Goal: Task Accomplishment & Management: Complete application form

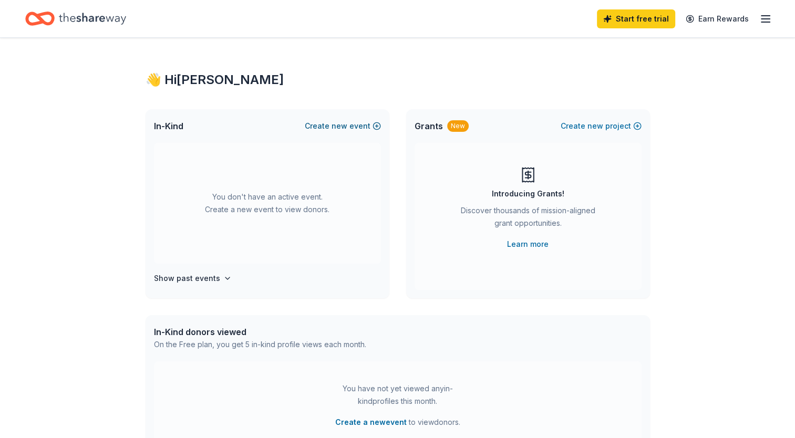
click at [375, 128] on button "Create new event" at bounding box center [343, 126] width 76 height 13
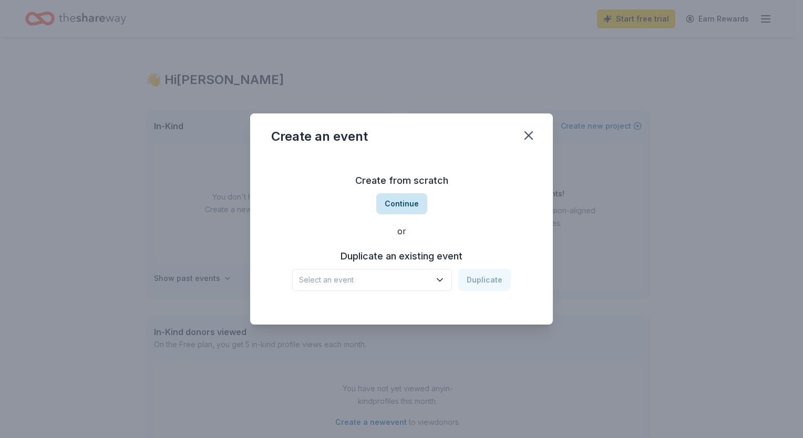
click at [407, 204] on button "Continue" at bounding box center [401, 203] width 51 height 21
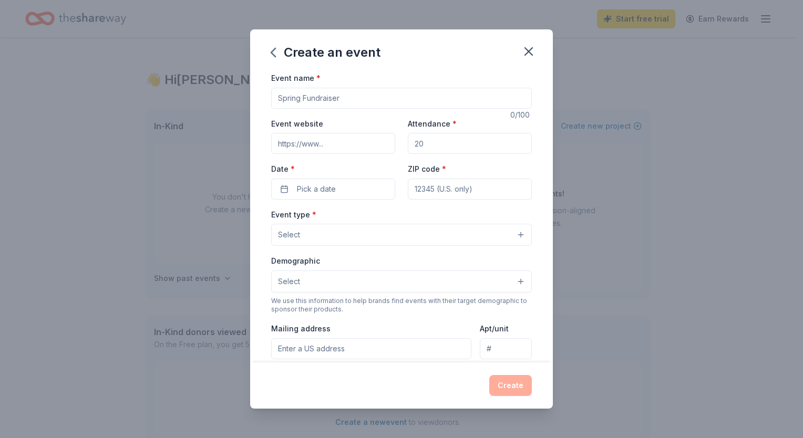
click at [331, 99] on input "Event name *" at bounding box center [401, 98] width 261 height 21
type input "Dink for Pink - [MEDICAL_DATA] Pickleball Tournament"
type input "sendmeonvacation.org"
type input "150"
click at [282, 181] on button "Pick a date" at bounding box center [333, 189] width 124 height 21
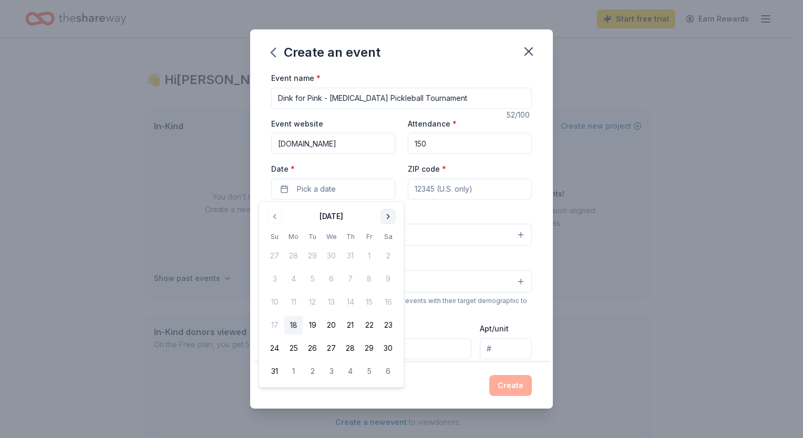
click at [386, 216] on button "Go to next month" at bounding box center [388, 216] width 15 height 15
click at [383, 212] on button "Go to next month" at bounding box center [388, 216] width 15 height 15
click at [387, 281] on button "11" at bounding box center [388, 279] width 19 height 19
click at [484, 186] on input "ZIP code *" at bounding box center [470, 189] width 124 height 21
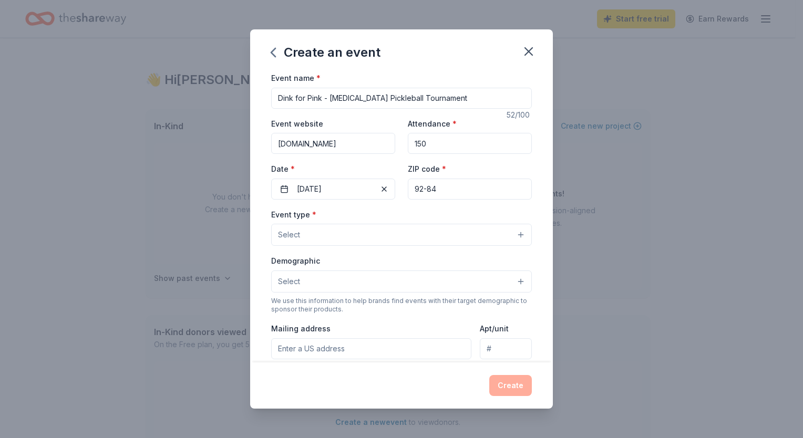
type input "92-84"
type input "92084"
click at [518, 238] on button "Select" at bounding box center [401, 235] width 261 height 22
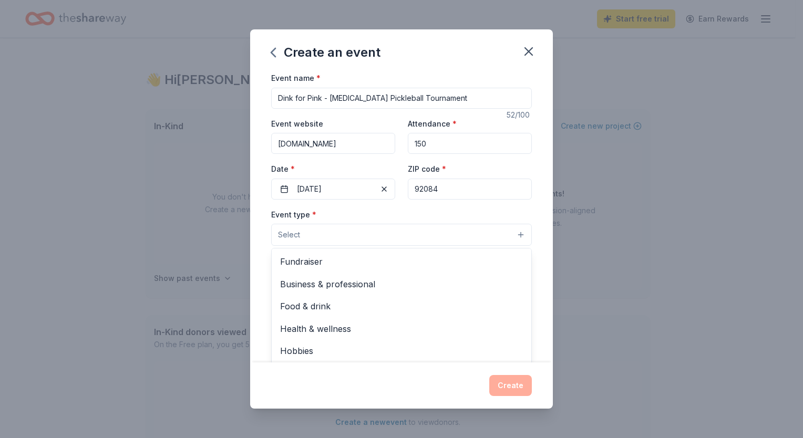
click at [305, 258] on span "Fundraiser" at bounding box center [401, 262] width 243 height 14
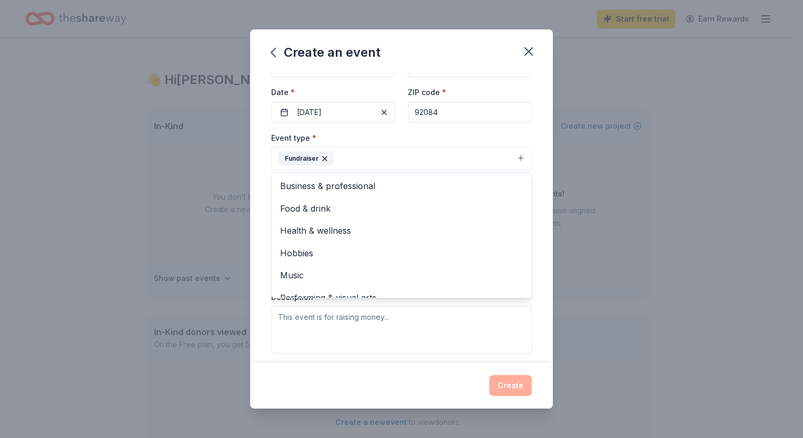
click at [272, 150] on button "Fundraiser" at bounding box center [401, 158] width 261 height 23
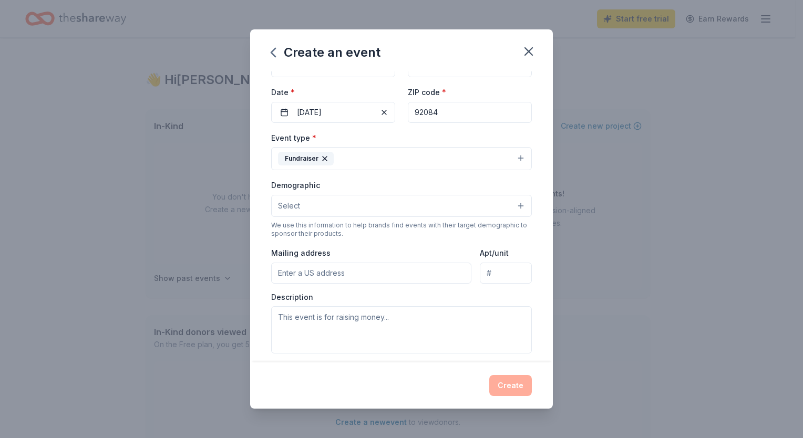
click at [298, 205] on span "Select" at bounding box center [289, 206] width 22 height 13
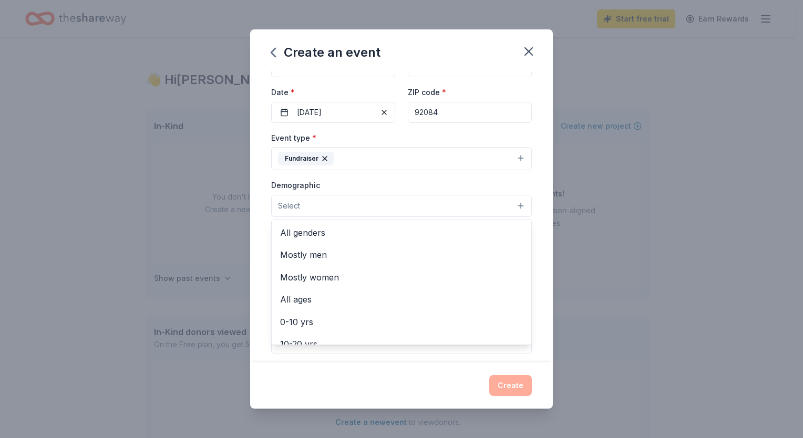
click at [297, 231] on span "All genders" at bounding box center [401, 233] width 243 height 14
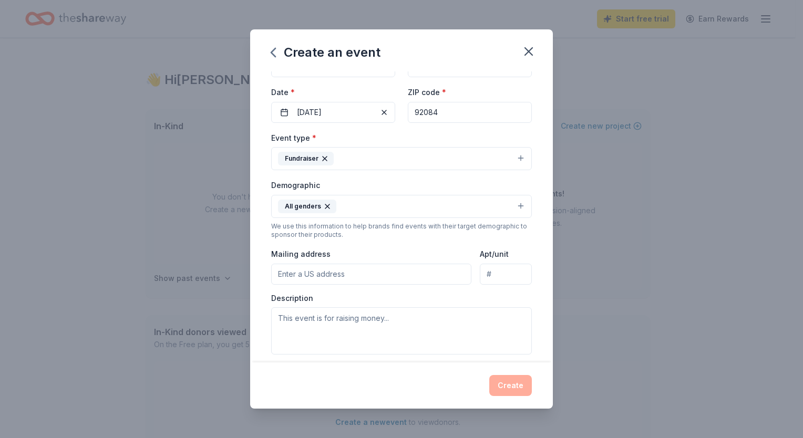
click at [298, 274] on input "Mailing address" at bounding box center [371, 274] width 200 height 21
type input "2247 Orange Avenue, Escondido, CA, 92029"
click at [399, 314] on textarea at bounding box center [401, 331] width 261 height 47
click at [283, 321] on textarea at bounding box center [401, 331] width 261 height 47
paste textarea "I'm hoping Julian Hard Cider will join me in supporting a great cause! I’ve vol…"
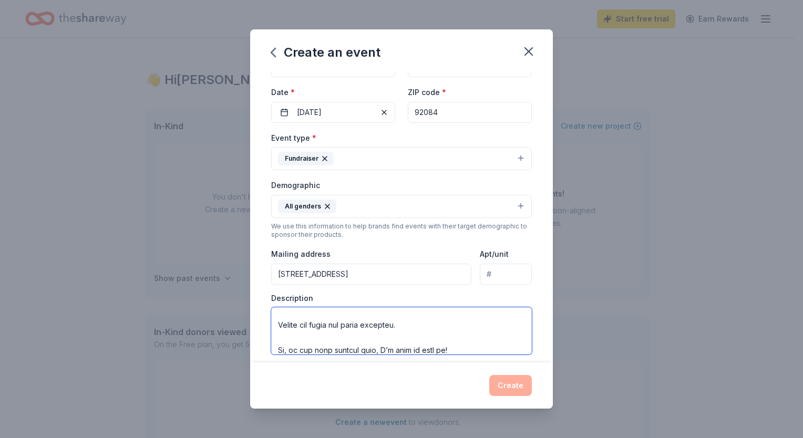
scroll to position [283, 0]
click at [328, 338] on textarea at bounding box center [401, 331] width 261 height 47
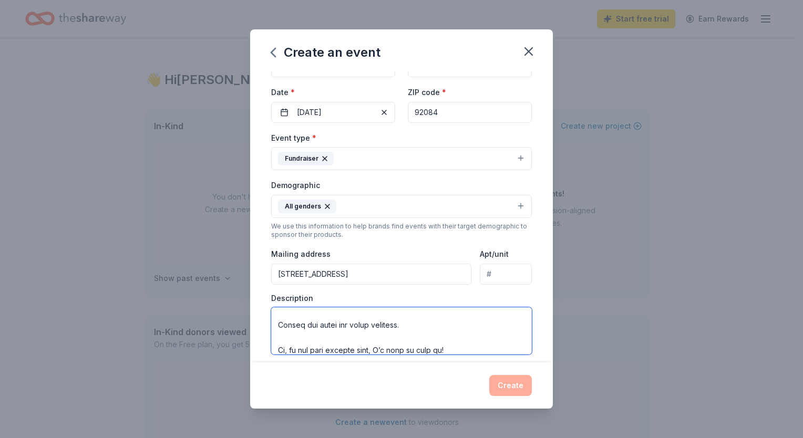
click at [328, 338] on textarea at bounding box center [401, 331] width 261 height 47
click at [336, 347] on textarea at bounding box center [401, 331] width 261 height 47
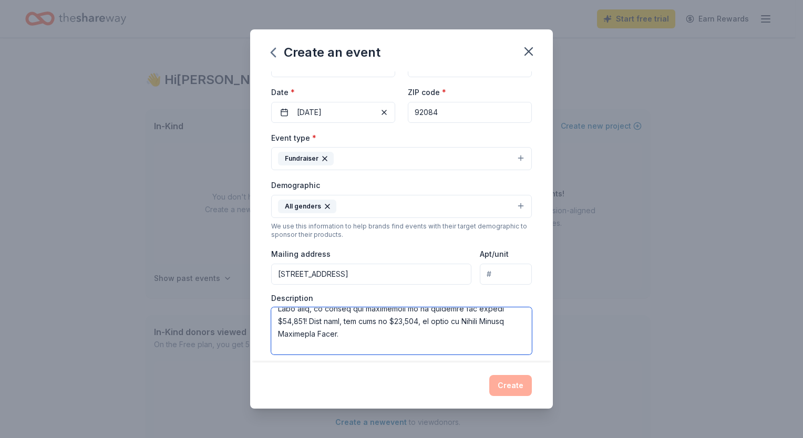
scroll to position [103, 0]
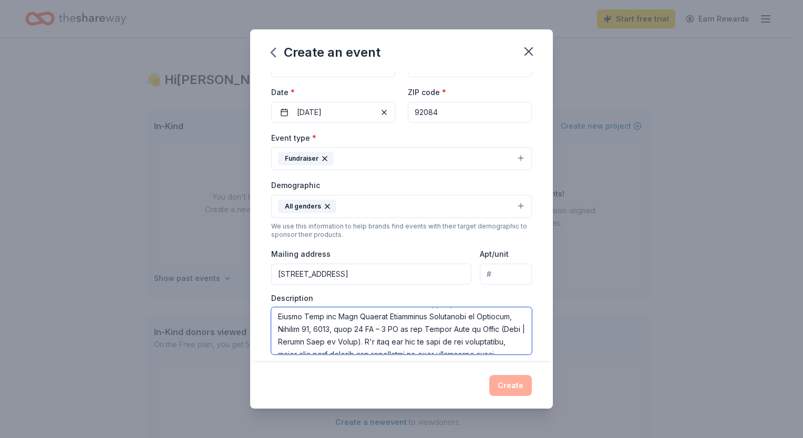
drag, startPoint x: 343, startPoint y: 310, endPoint x: 274, endPoint y: 319, distance: 68.9
click at [274, 319] on textarea at bounding box center [401, 331] width 261 height 47
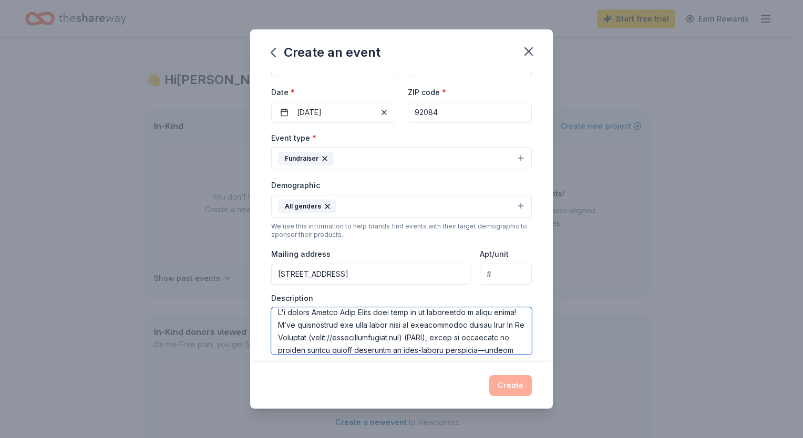
scroll to position [0, 0]
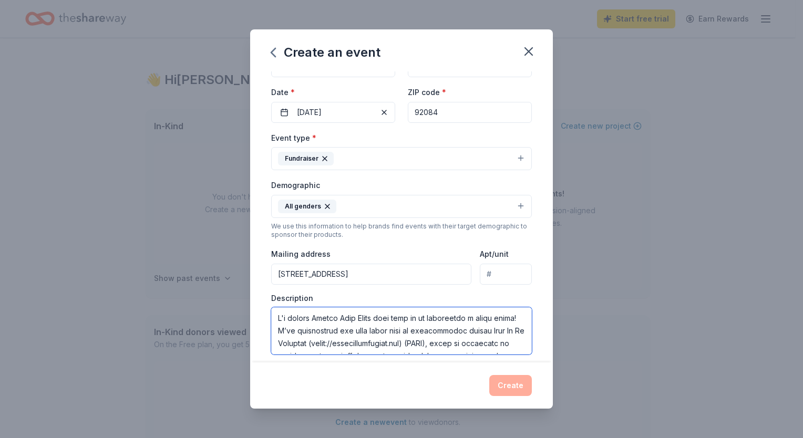
drag, startPoint x: 314, startPoint y: 312, endPoint x: 381, endPoint y: 300, distance: 67.3
click at [381, 300] on div "Description" at bounding box center [401, 324] width 261 height 62
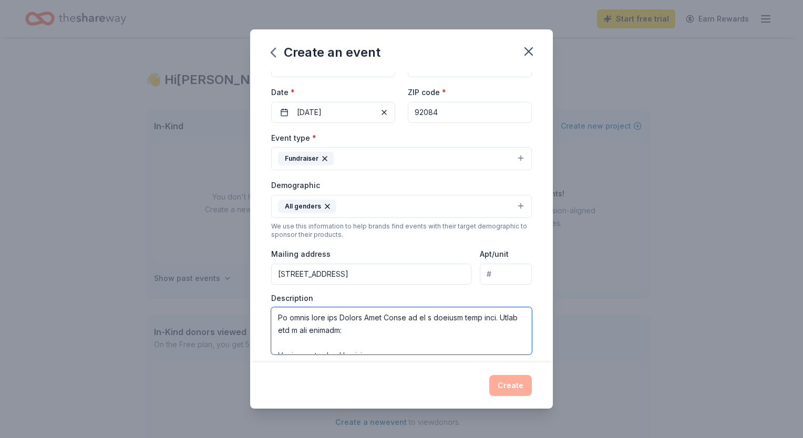
scroll to position [221, 0]
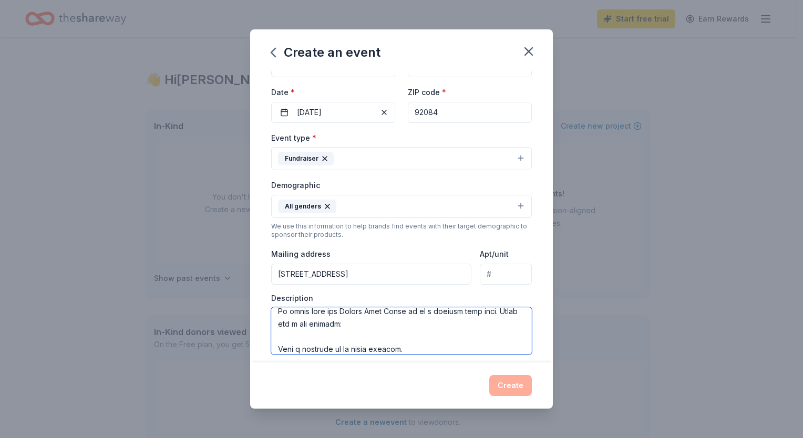
click at [368, 325] on textarea at bounding box center [401, 331] width 261 height 47
click at [352, 345] on textarea at bounding box center [401, 331] width 261 height 47
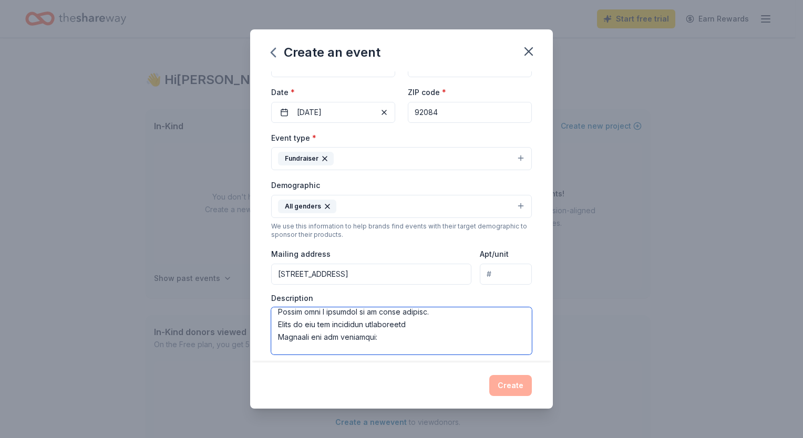
click at [352, 345] on textarea at bounding box center [401, 331] width 261 height 47
click at [288, 345] on textarea at bounding box center [401, 331] width 261 height 47
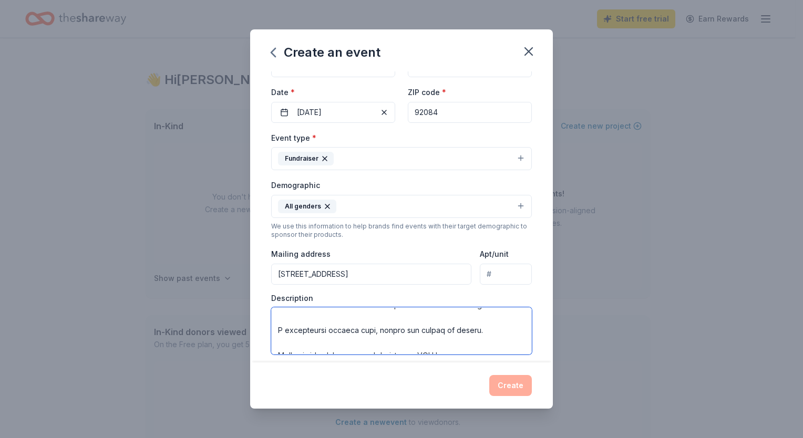
click at [300, 328] on textarea at bounding box center [401, 331] width 261 height 47
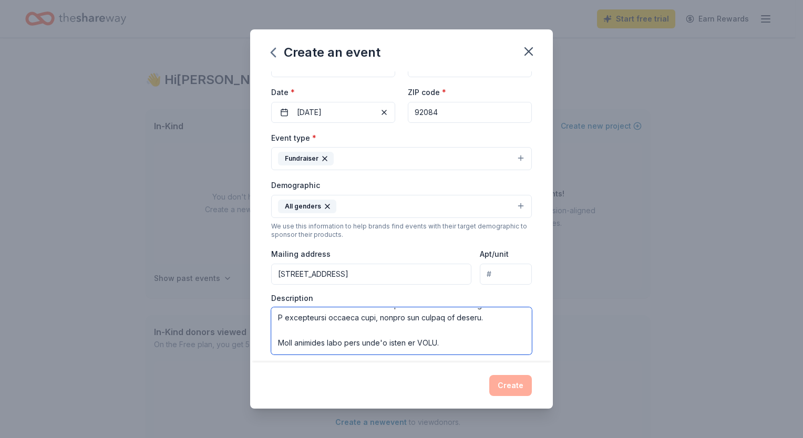
click at [283, 340] on textarea at bounding box center [401, 331] width 261 height 47
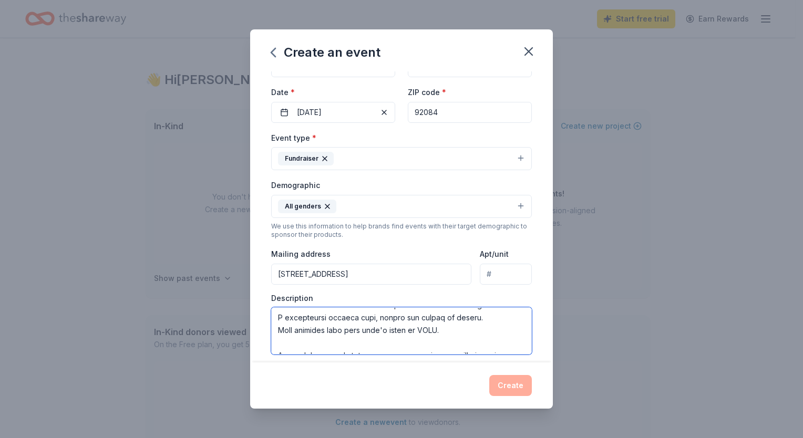
click at [421, 342] on textarea at bounding box center [401, 331] width 261 height 47
click at [454, 338] on textarea at bounding box center [401, 331] width 261 height 47
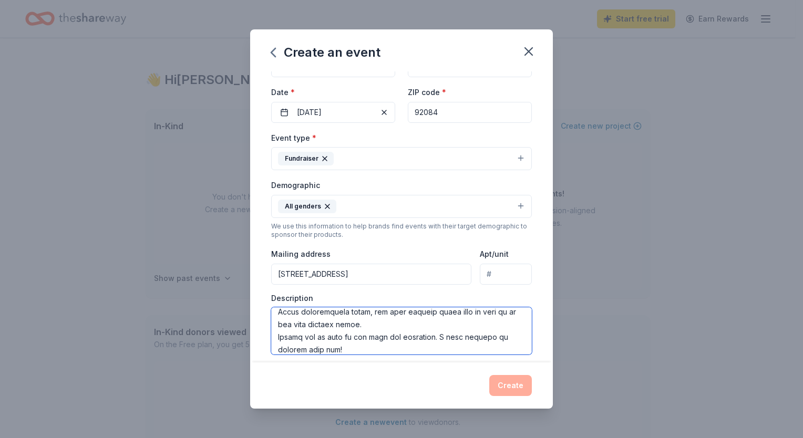
scroll to position [309, 0]
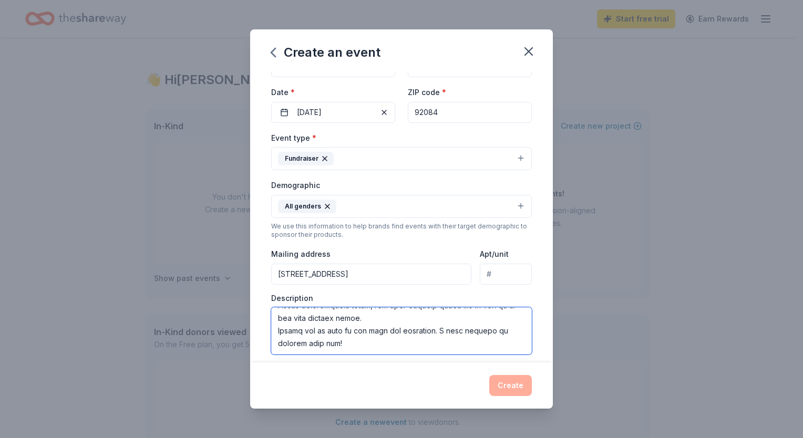
type textarea "I'm hoping you will join me in supporting a great cause! I’ve volunteered for m…"
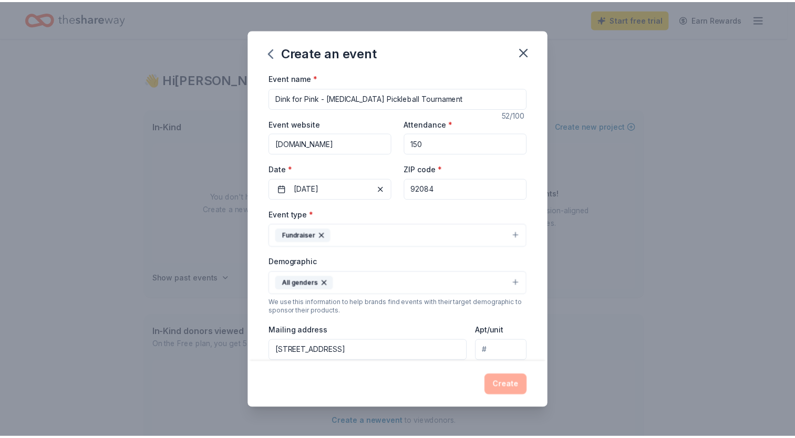
scroll to position [211, 0]
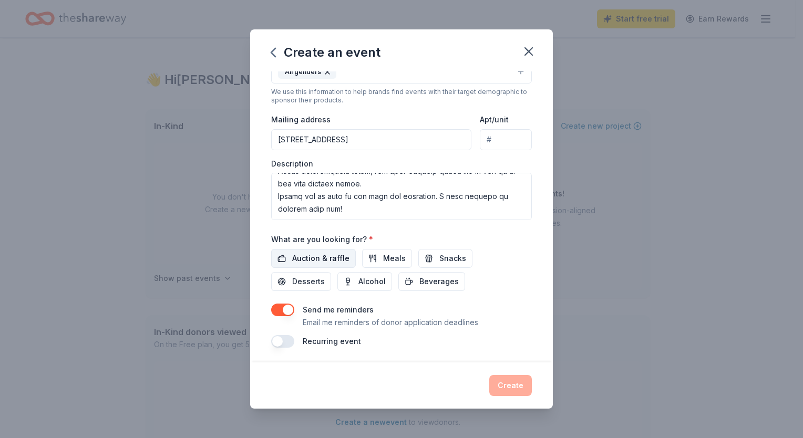
click at [333, 254] on span "Auction & raffle" at bounding box center [320, 258] width 57 height 13
click at [383, 256] on span "Meals" at bounding box center [394, 258] width 23 height 13
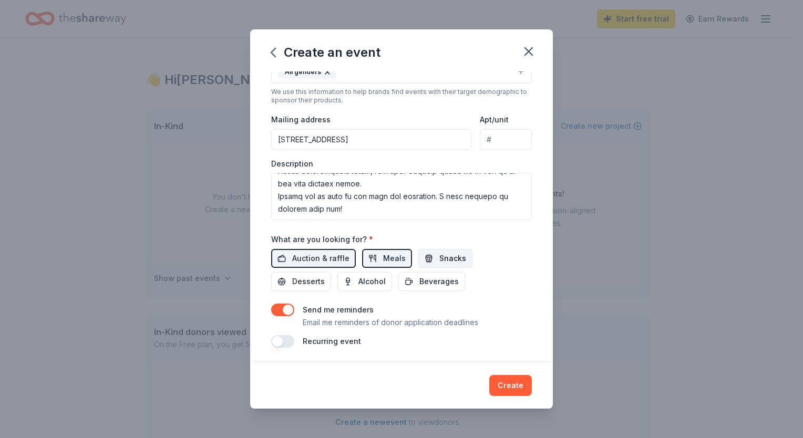
click at [428, 251] on button "Snacks" at bounding box center [445, 258] width 54 height 19
click at [376, 279] on span "Alcohol" at bounding box center [372, 281] width 27 height 13
click at [411, 278] on button "Beverages" at bounding box center [432, 281] width 67 height 19
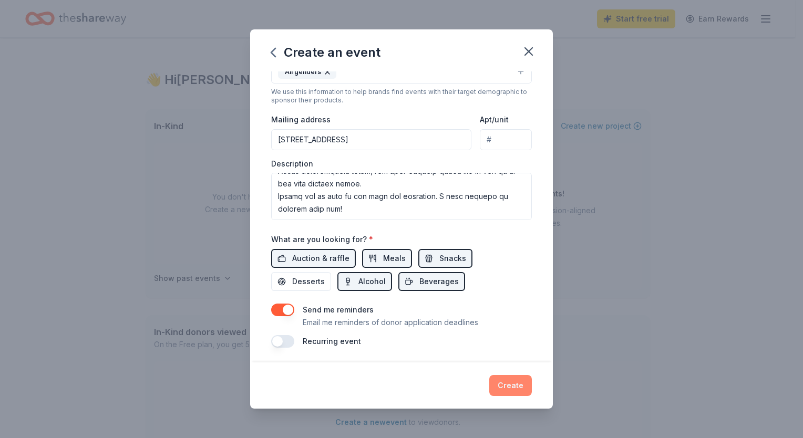
click at [509, 386] on button "Create" at bounding box center [510, 385] width 43 height 21
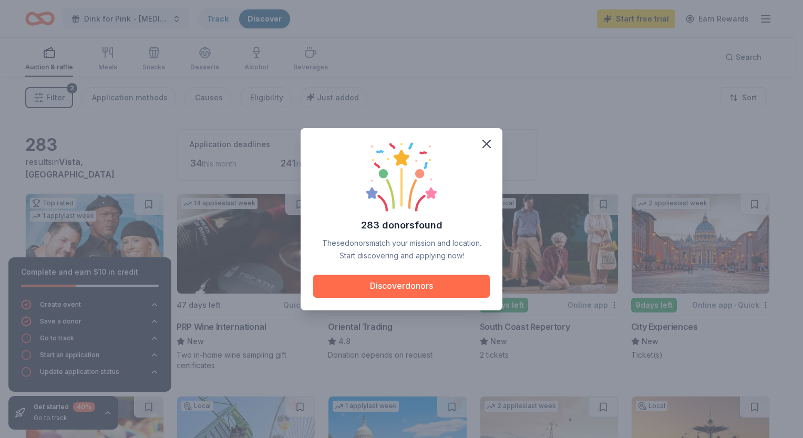
click at [410, 287] on button "Discover donors" at bounding box center [401, 286] width 177 height 23
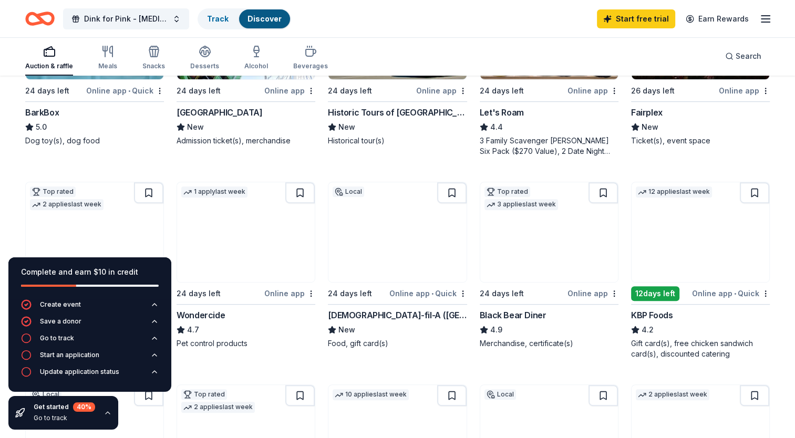
scroll to position [417, 0]
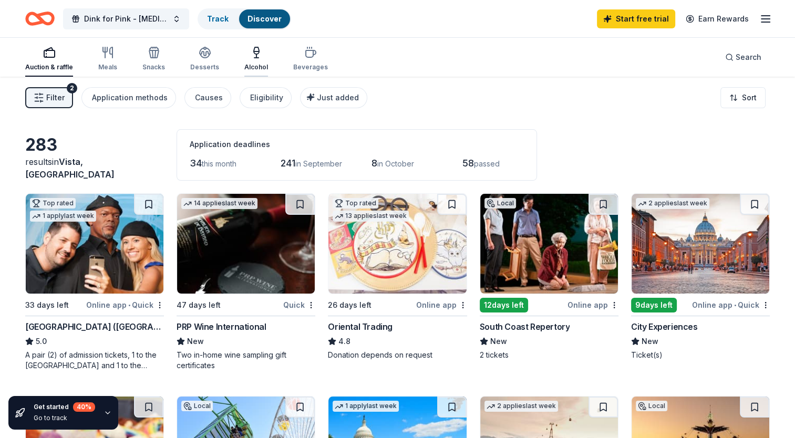
click at [254, 58] on icon "button" at bounding box center [256, 58] width 4 height 0
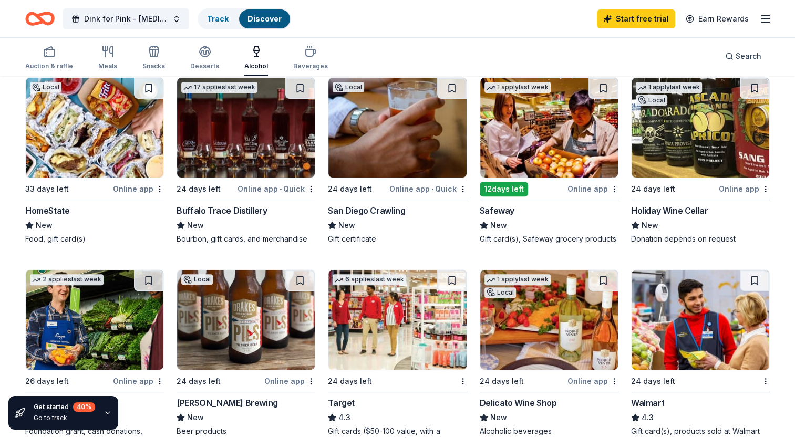
scroll to position [321, 0]
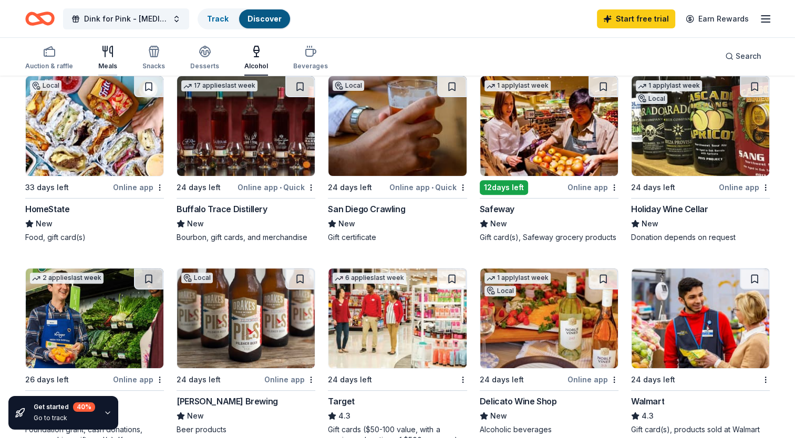
click at [101, 65] on div "Meals" at bounding box center [107, 66] width 19 height 8
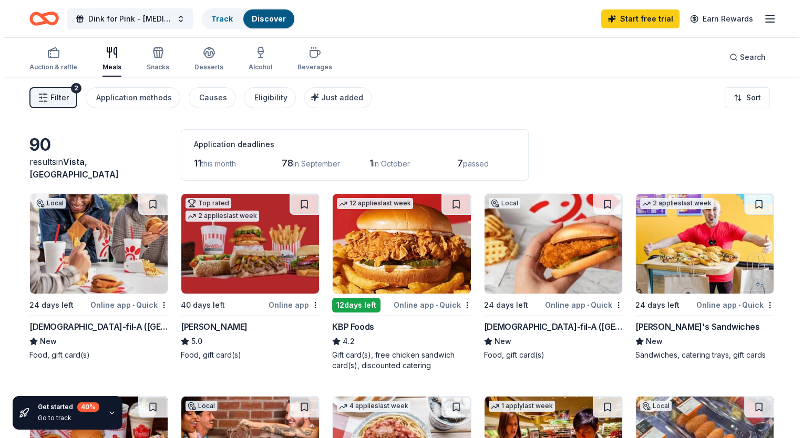
scroll to position [66, 0]
